Goal: Information Seeking & Learning: Learn about a topic

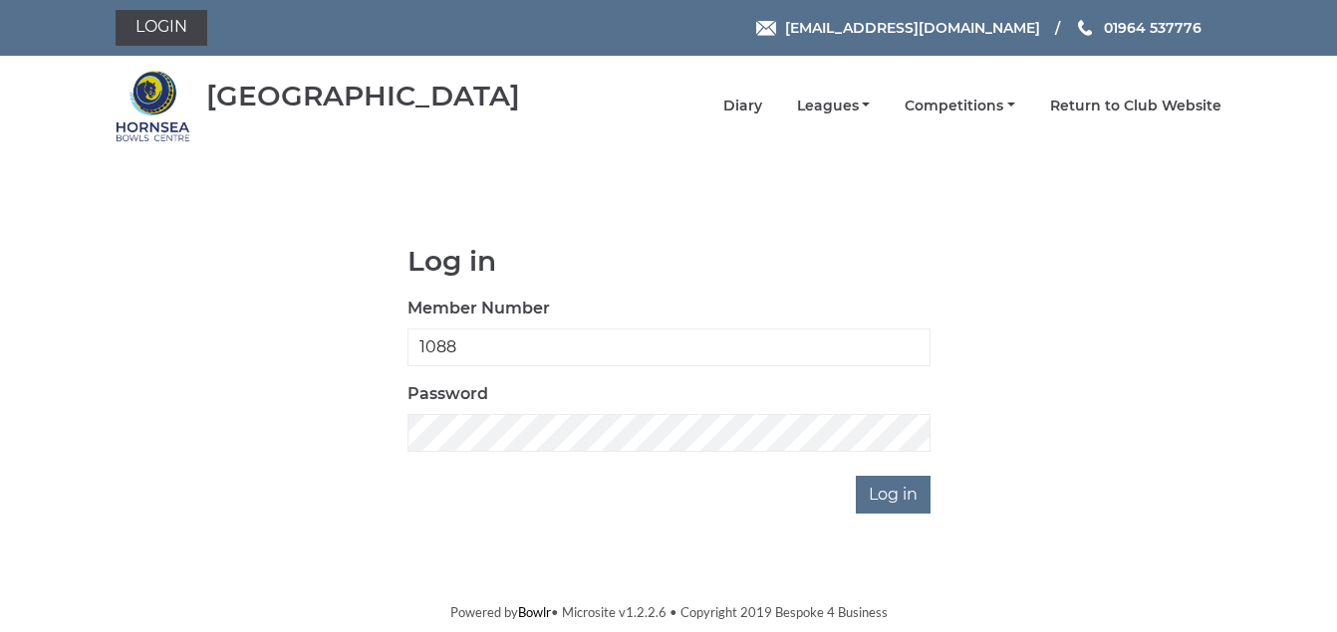
click at [882, 504] on input "Log in" at bounding box center [893, 495] width 75 height 38
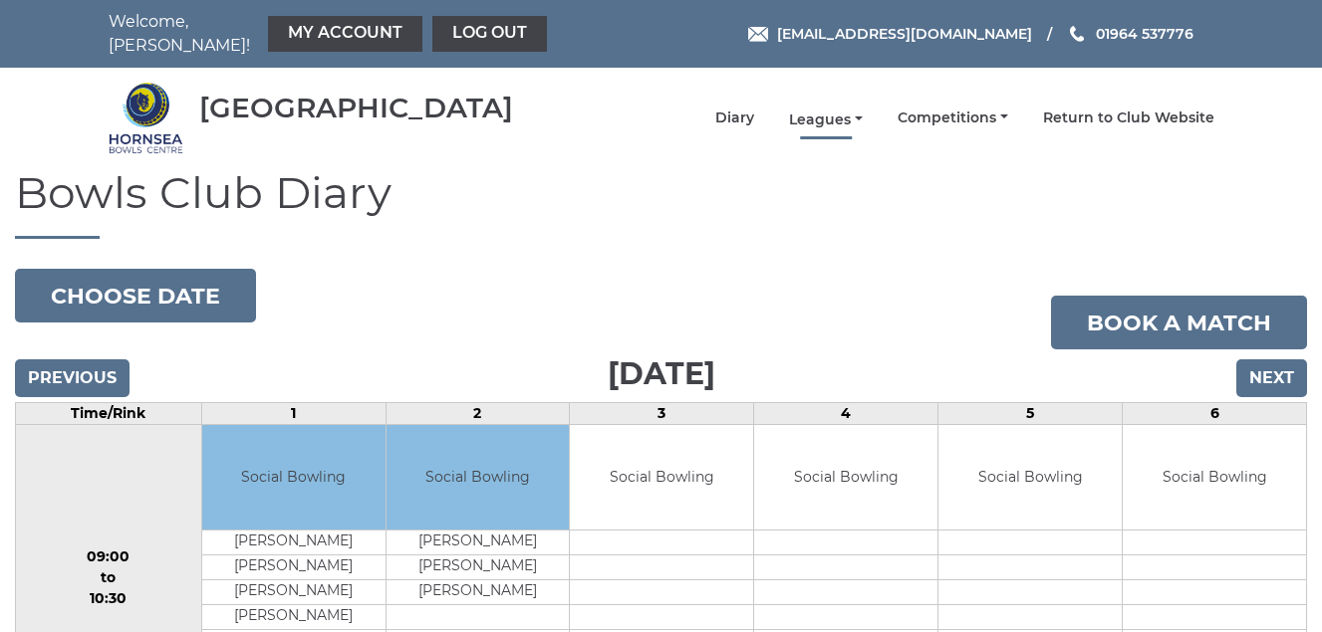
click at [822, 119] on link "Leagues" at bounding box center [826, 120] width 74 height 19
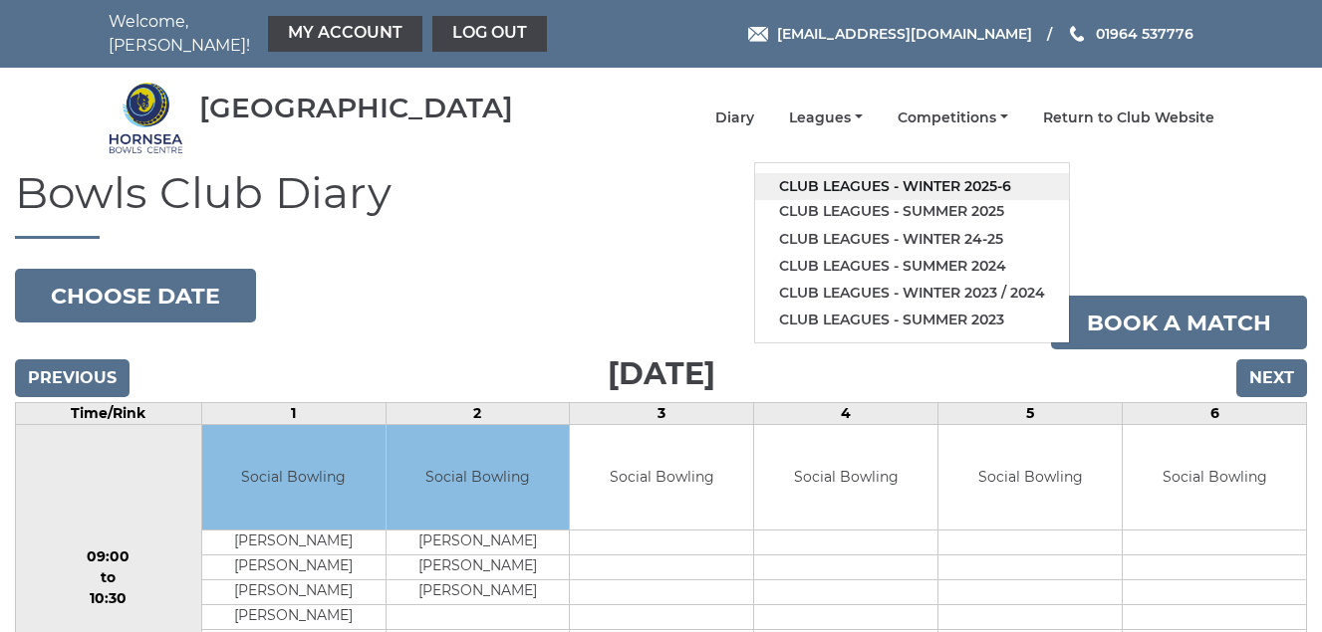
click at [840, 184] on link "Club leagues - Winter 2025-6" at bounding box center [912, 186] width 314 height 27
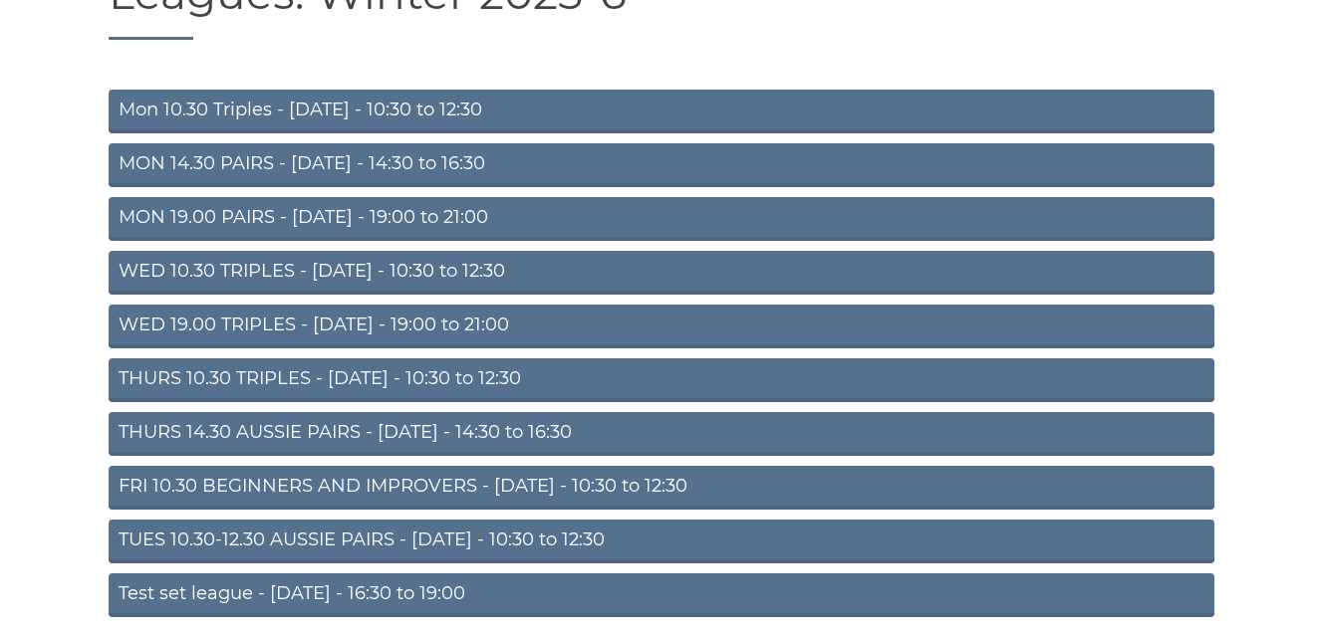
scroll to position [279, 0]
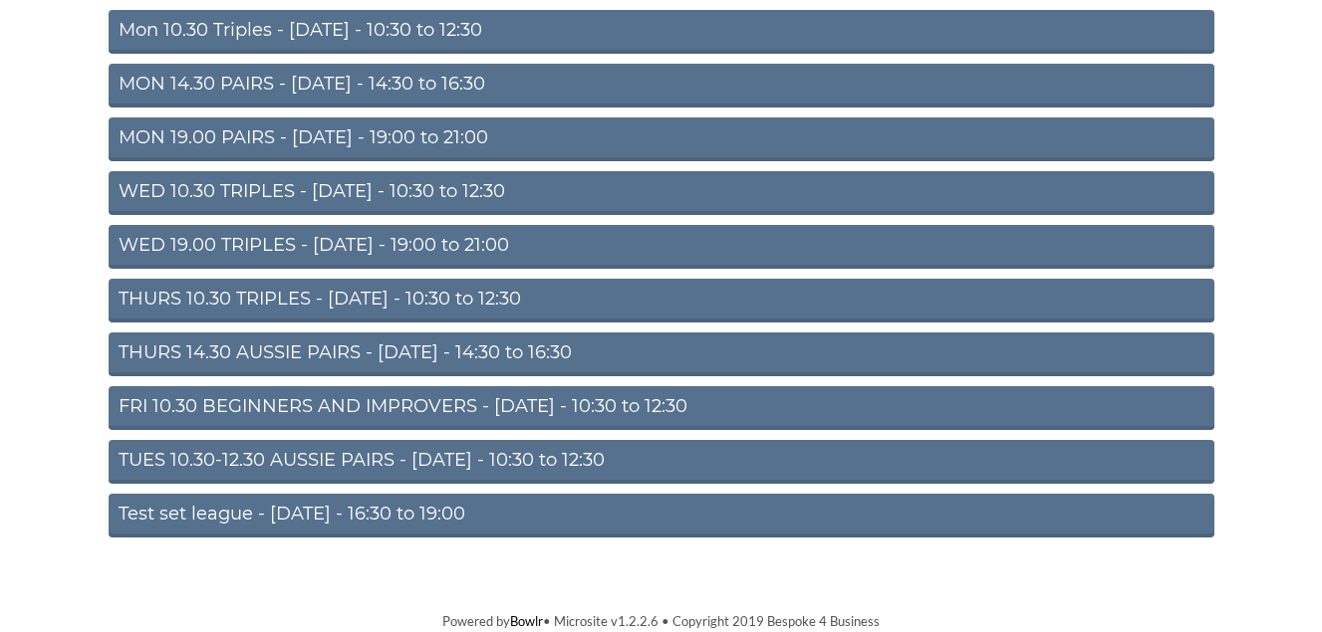
click at [408, 464] on link "TUES 10.30-12.30 AUSSIE PAIRS - Tuesday - 10:30 to 12:30" at bounding box center [662, 462] width 1106 height 44
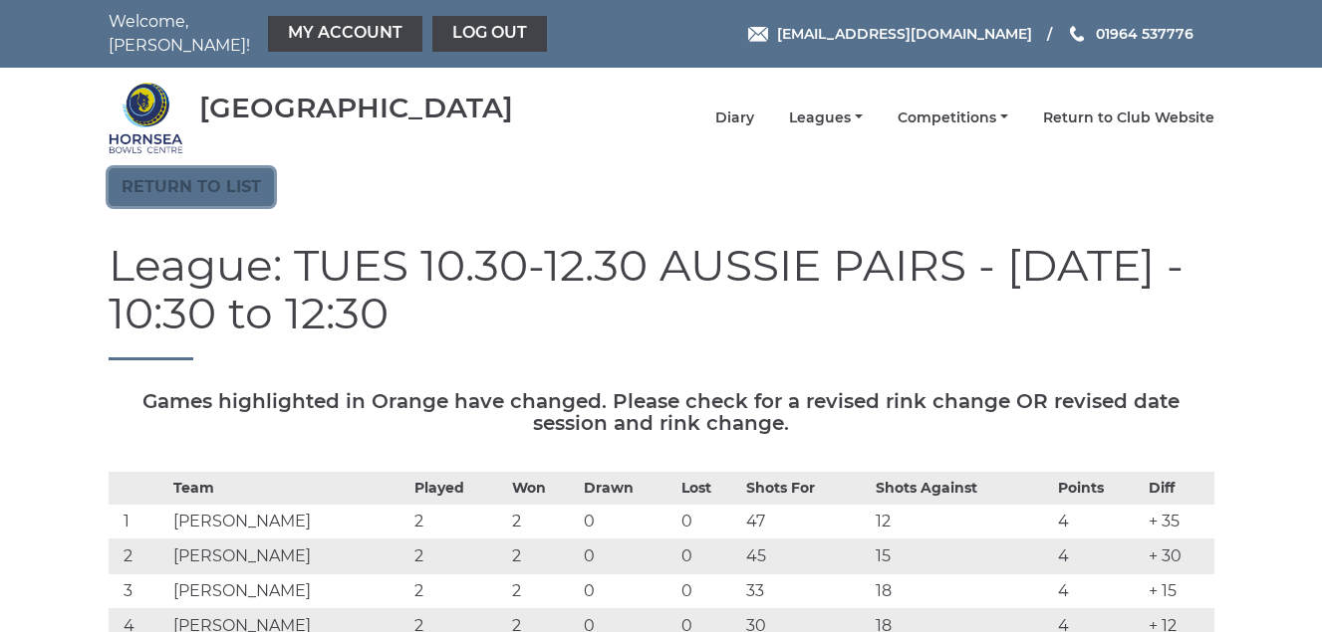
click at [209, 183] on link "Return to list" at bounding box center [191, 187] width 165 height 38
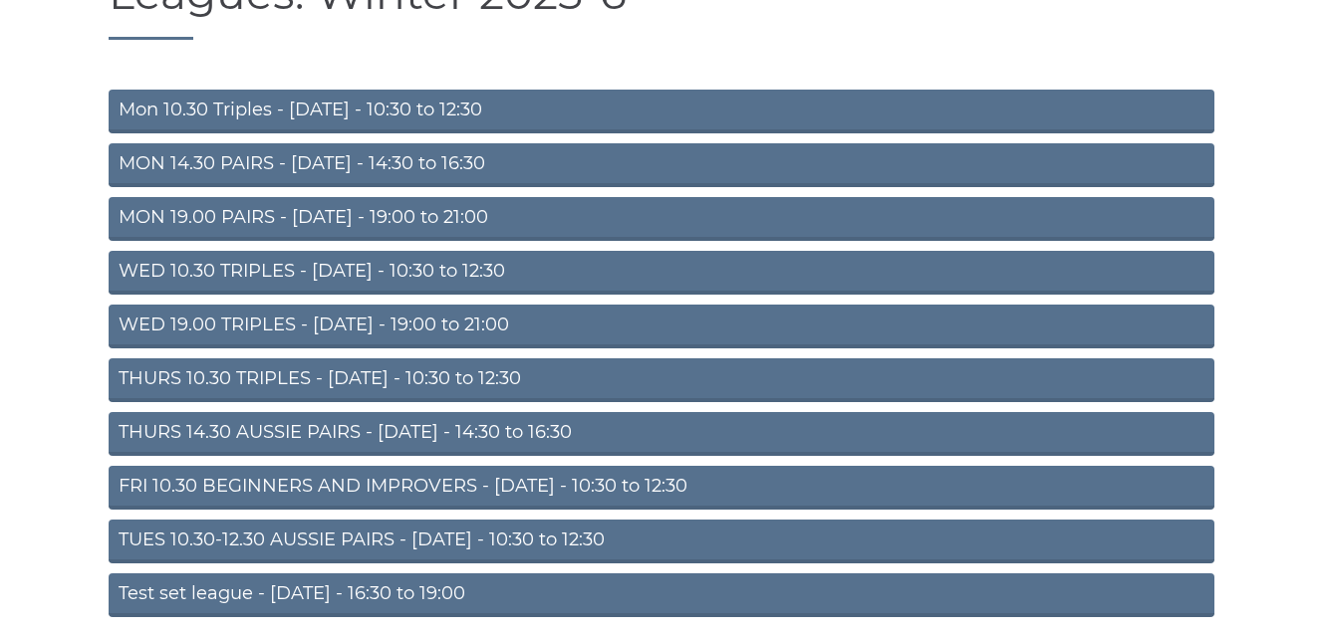
scroll to position [279, 0]
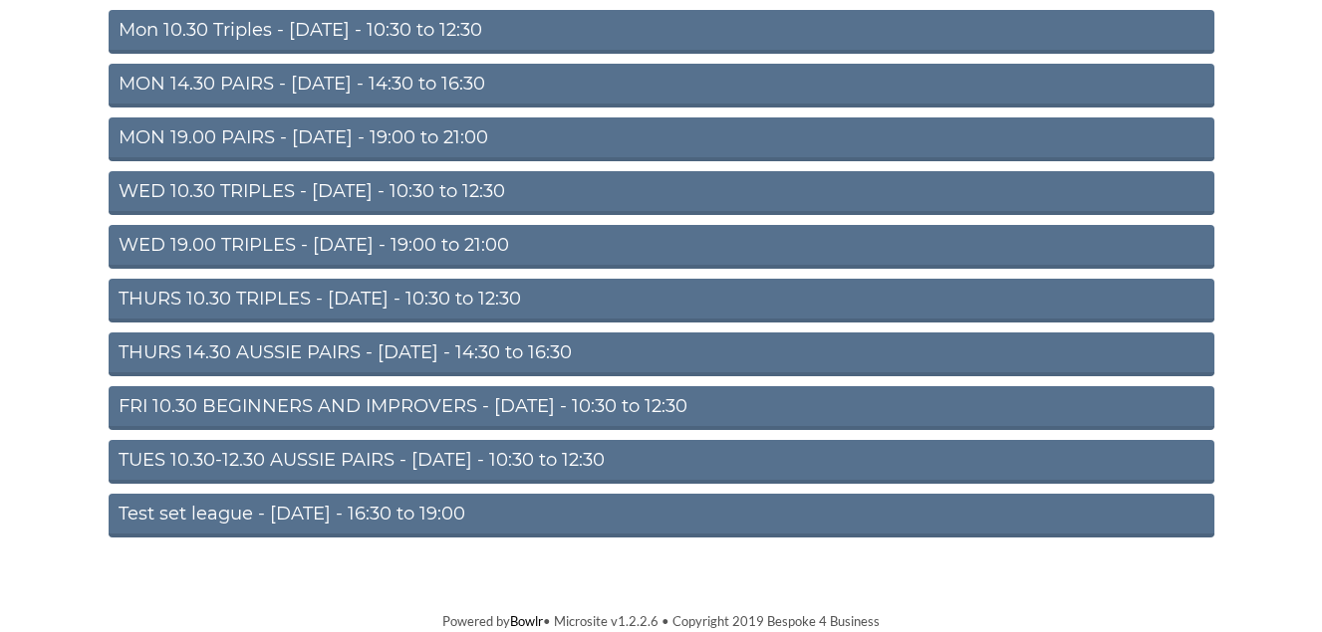
click at [331, 293] on link "THURS 10.30 TRIPLES - Thursday - 10:30 to 12:30" at bounding box center [662, 301] width 1106 height 44
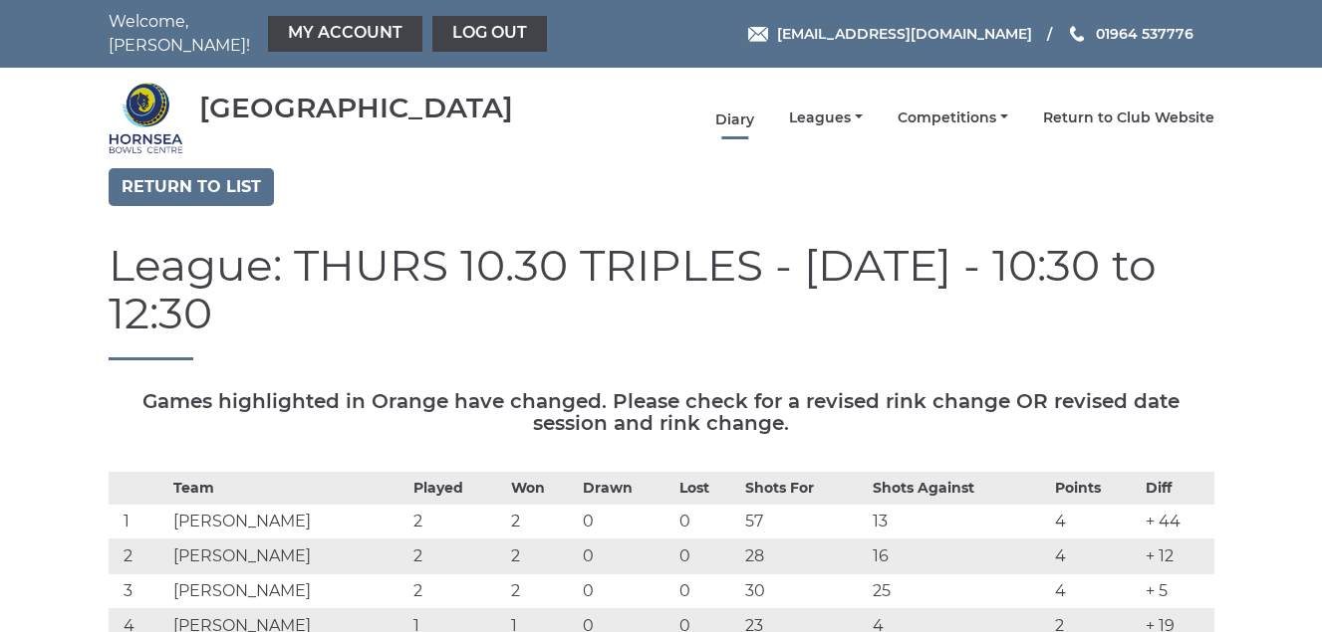
click at [725, 116] on link "Diary" at bounding box center [734, 120] width 39 height 19
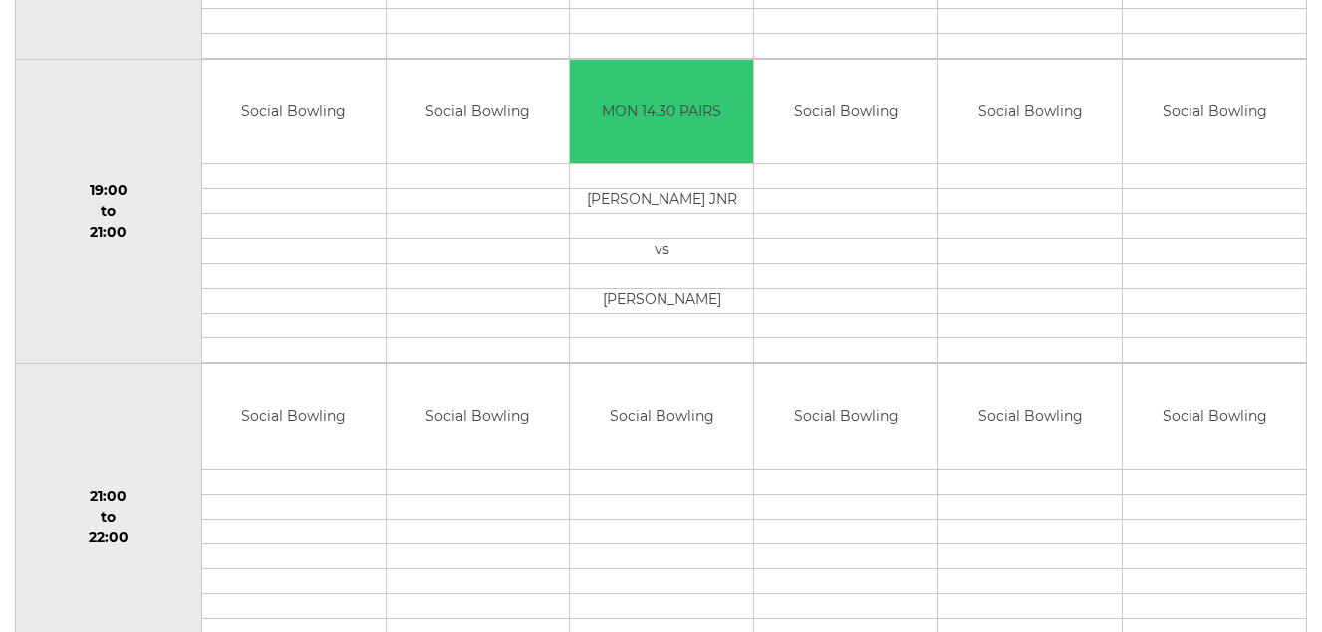
scroll to position [1979, 0]
